Goal: Information Seeking & Learning: Find specific fact

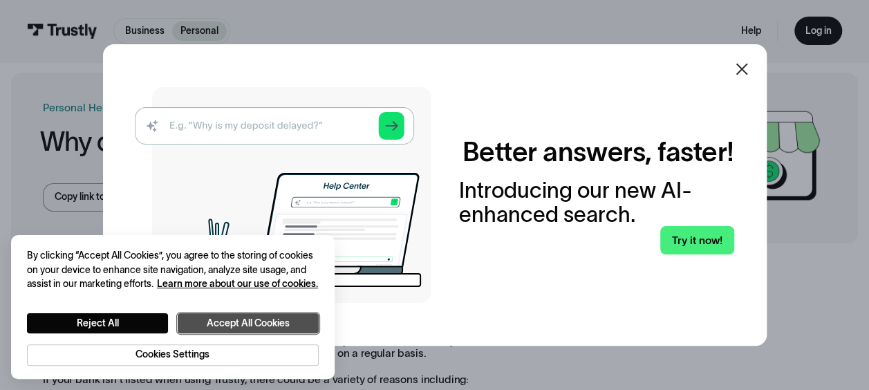
click at [230, 314] on button "Accept All Cookies" at bounding box center [248, 323] width 141 height 20
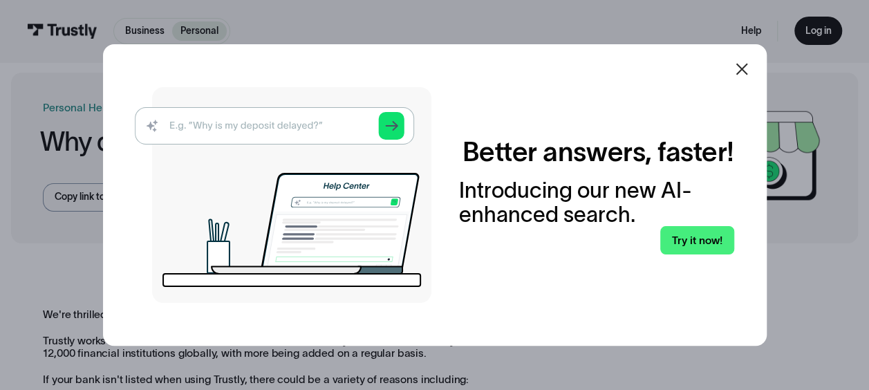
click at [741, 72] on icon at bounding box center [742, 69] width 17 height 17
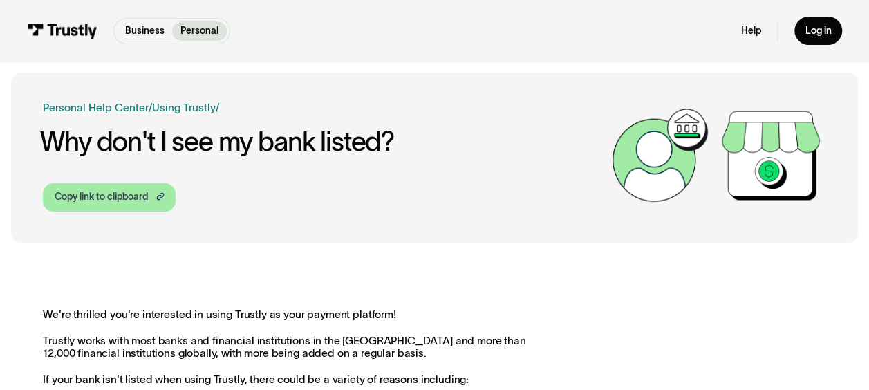
click at [109, 192] on div "Copy link to clipboard" at bounding box center [101, 197] width 93 height 15
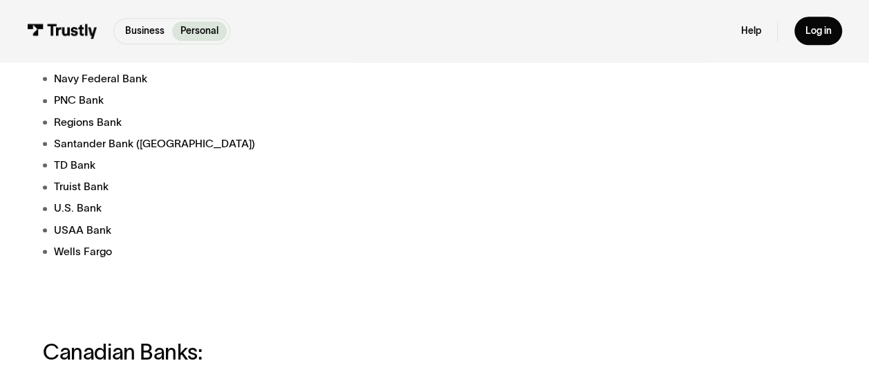
scroll to position [622, 0]
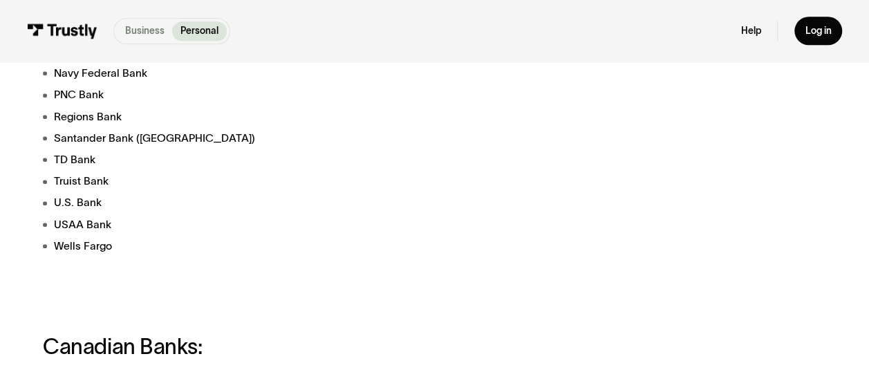
click at [135, 29] on p "Business" at bounding box center [144, 31] width 39 height 15
